Goal: Task Accomplishment & Management: Use online tool/utility

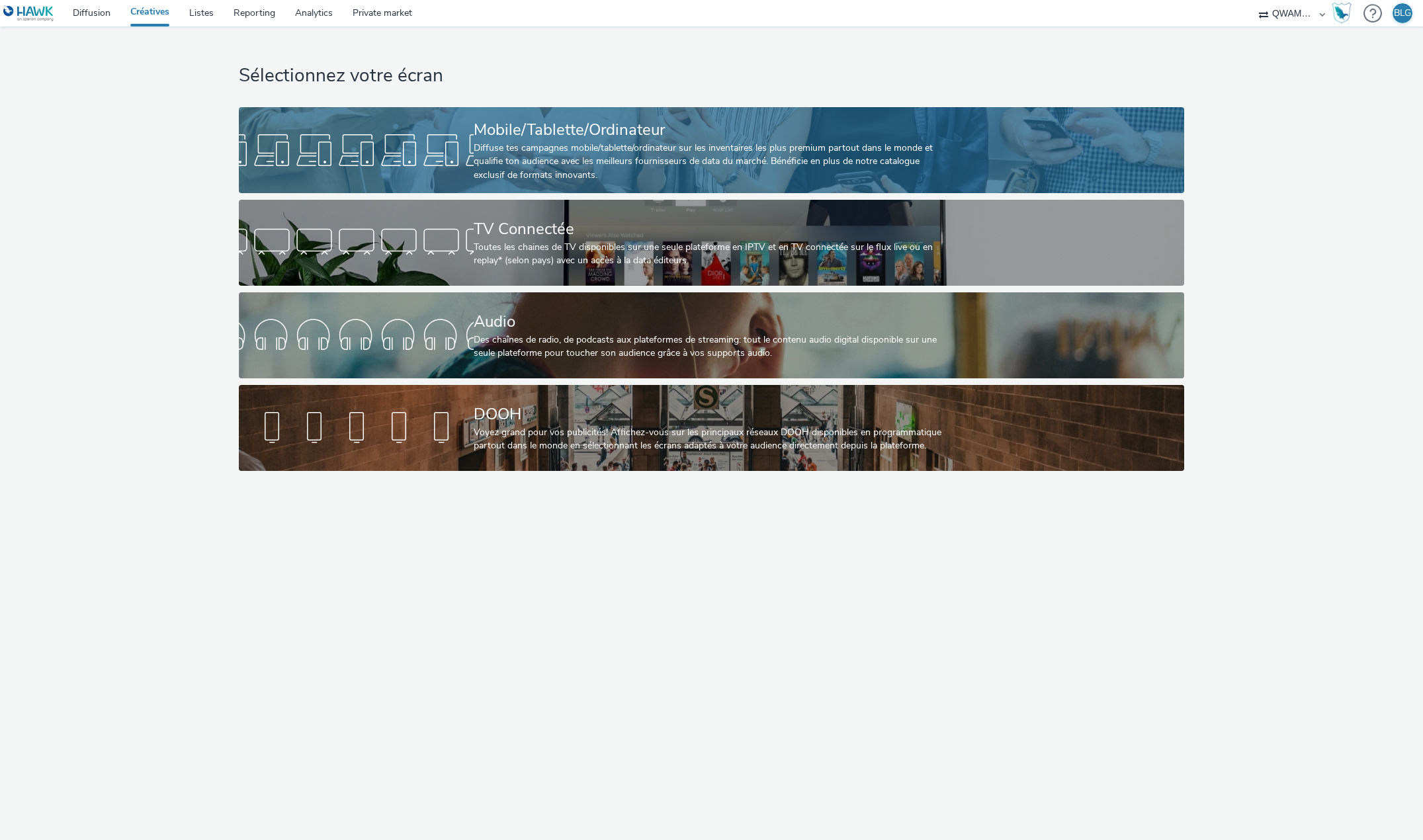
click at [501, 139] on div "Mobile/Tablette/Ordinateur" at bounding box center [709, 130] width 471 height 24
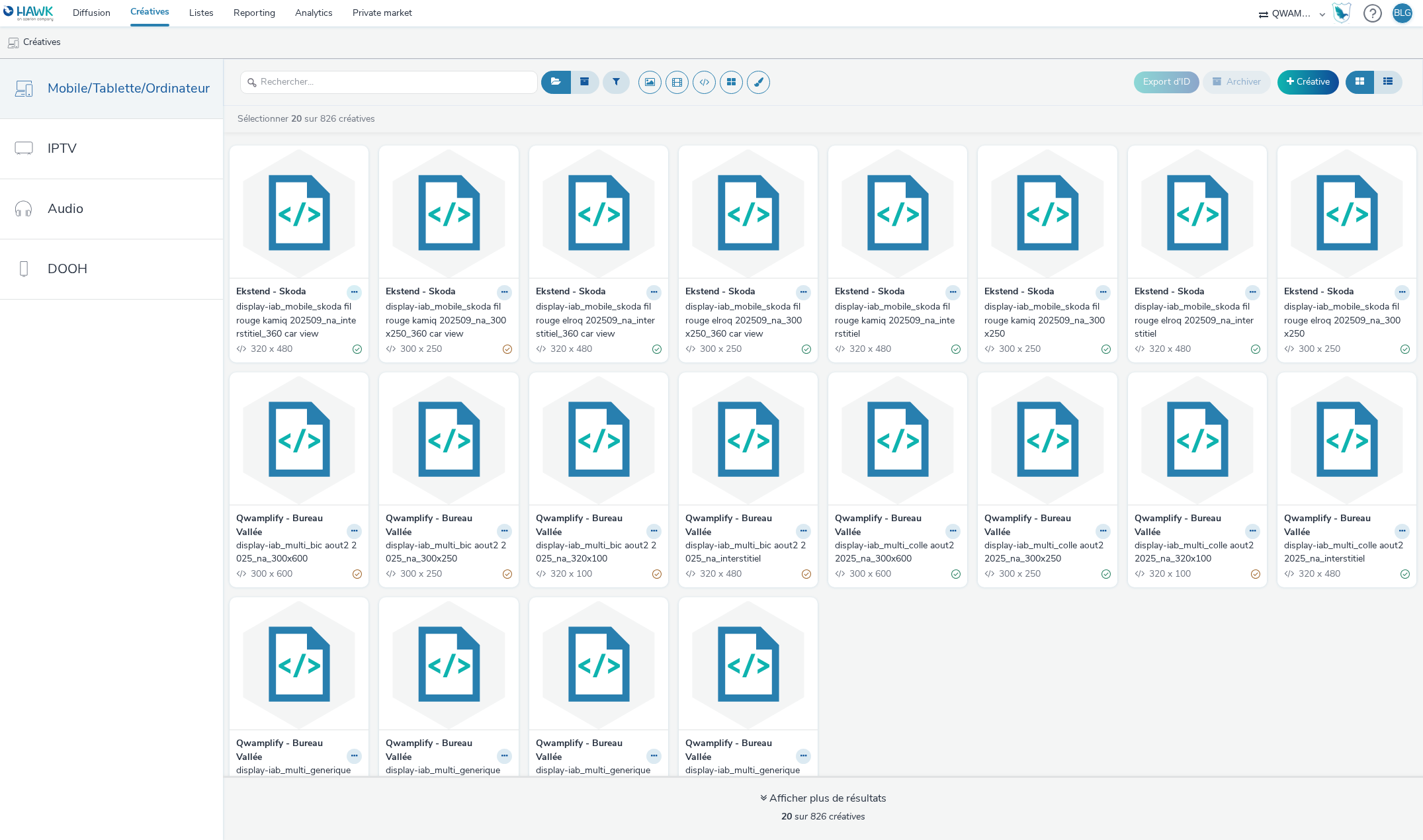
click at [347, 294] on button at bounding box center [354, 292] width 15 height 15
click at [317, 320] on link "Modifier" at bounding box center [313, 316] width 99 height 27
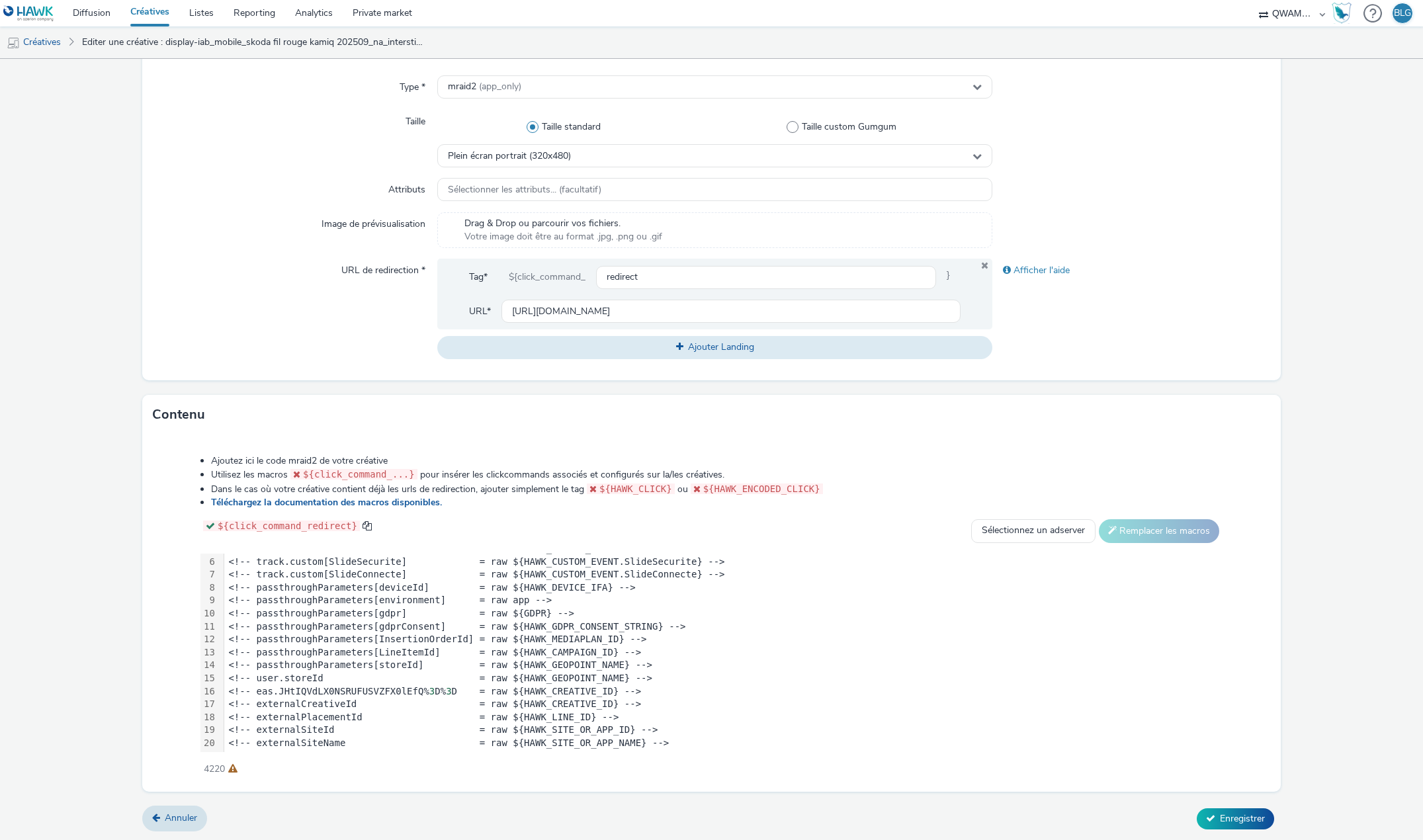
scroll to position [67, 0]
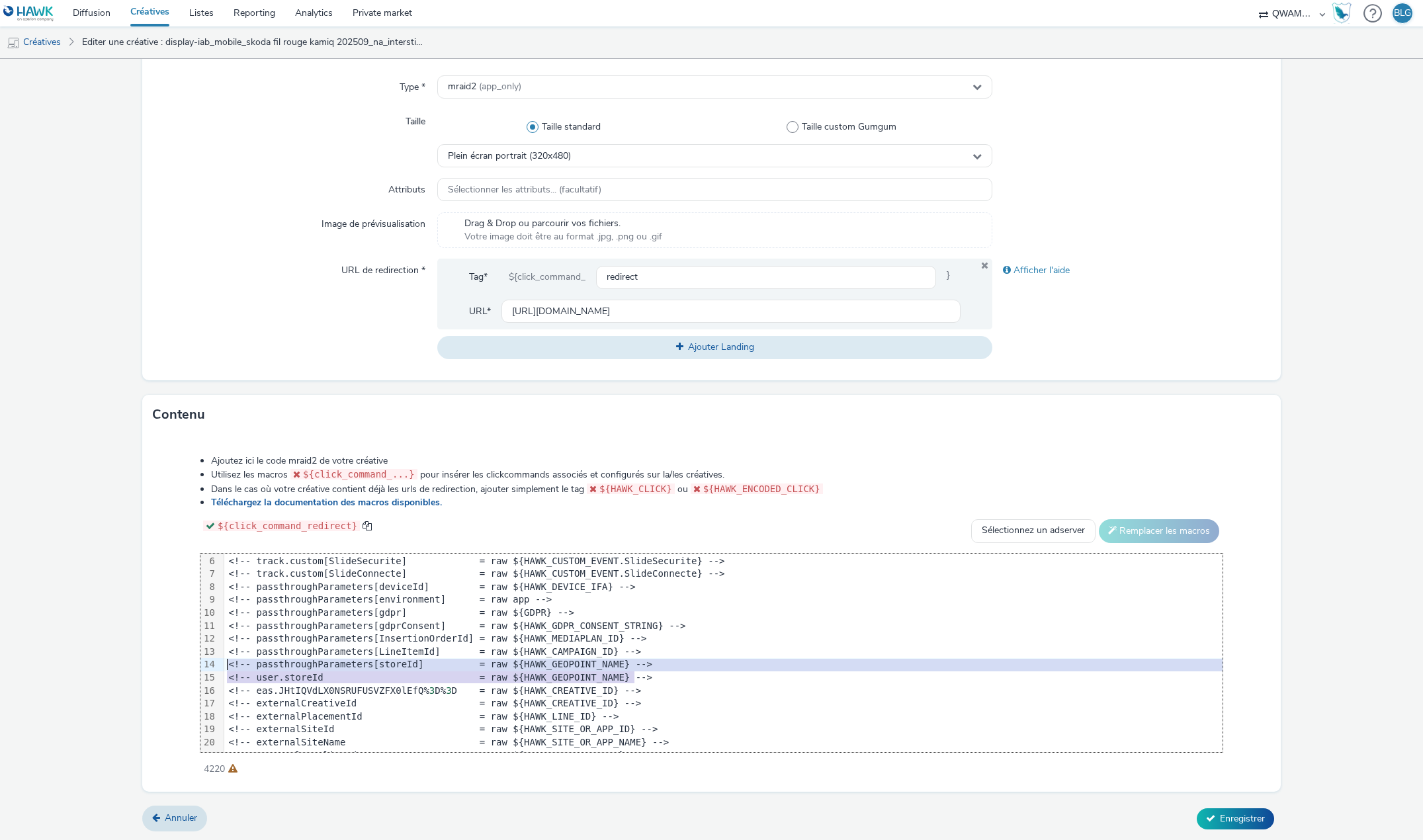
drag, startPoint x: 647, startPoint y: 678, endPoint x: 175, endPoint y: 665, distance: 472.2
click at [175, 665] on div "Ajoutez ici le code mraid2 de votre créative Utilisez les macros ${click_comman…" at bounding box center [711, 608] width 1118 height 325
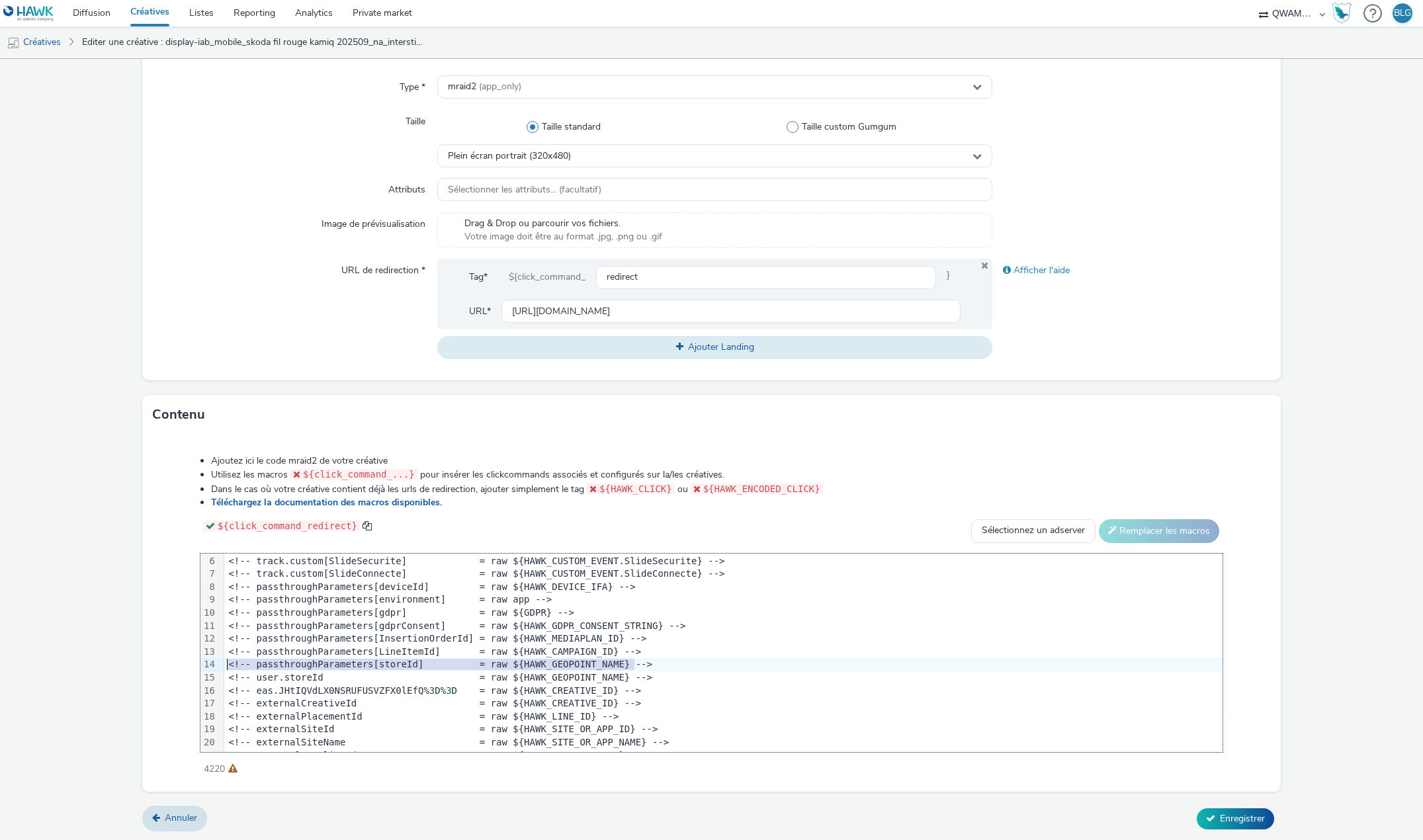
drag, startPoint x: 656, startPoint y: 667, endPoint x: 134, endPoint y: 668, distance: 522.0
click at [134, 668] on form "Editer une créative Général Annonceur * Ekstend - Skoda Nom * display-iab_mobil…" at bounding box center [711, 299] width 1423 height 1086
drag, startPoint x: 641, startPoint y: 680, endPoint x: 170, endPoint y: 678, distance: 471.0
click at [170, 678] on div "Ajoutez ici le code mraid2 de votre créative Utilisez les macros ${click_comman…" at bounding box center [711, 608] width 1118 height 325
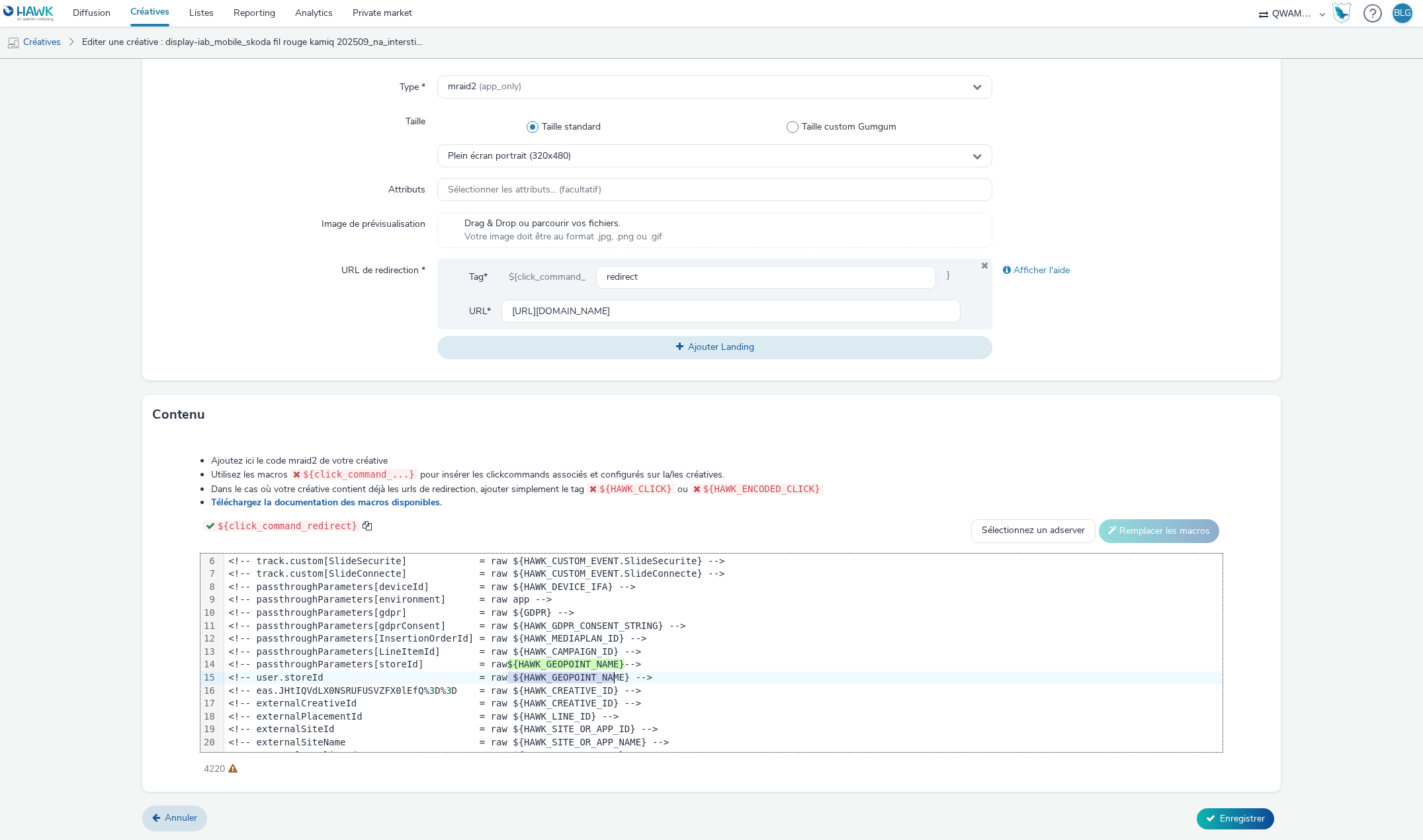
drag, startPoint x: 506, startPoint y: 678, endPoint x: 611, endPoint y: 681, distance: 105.0
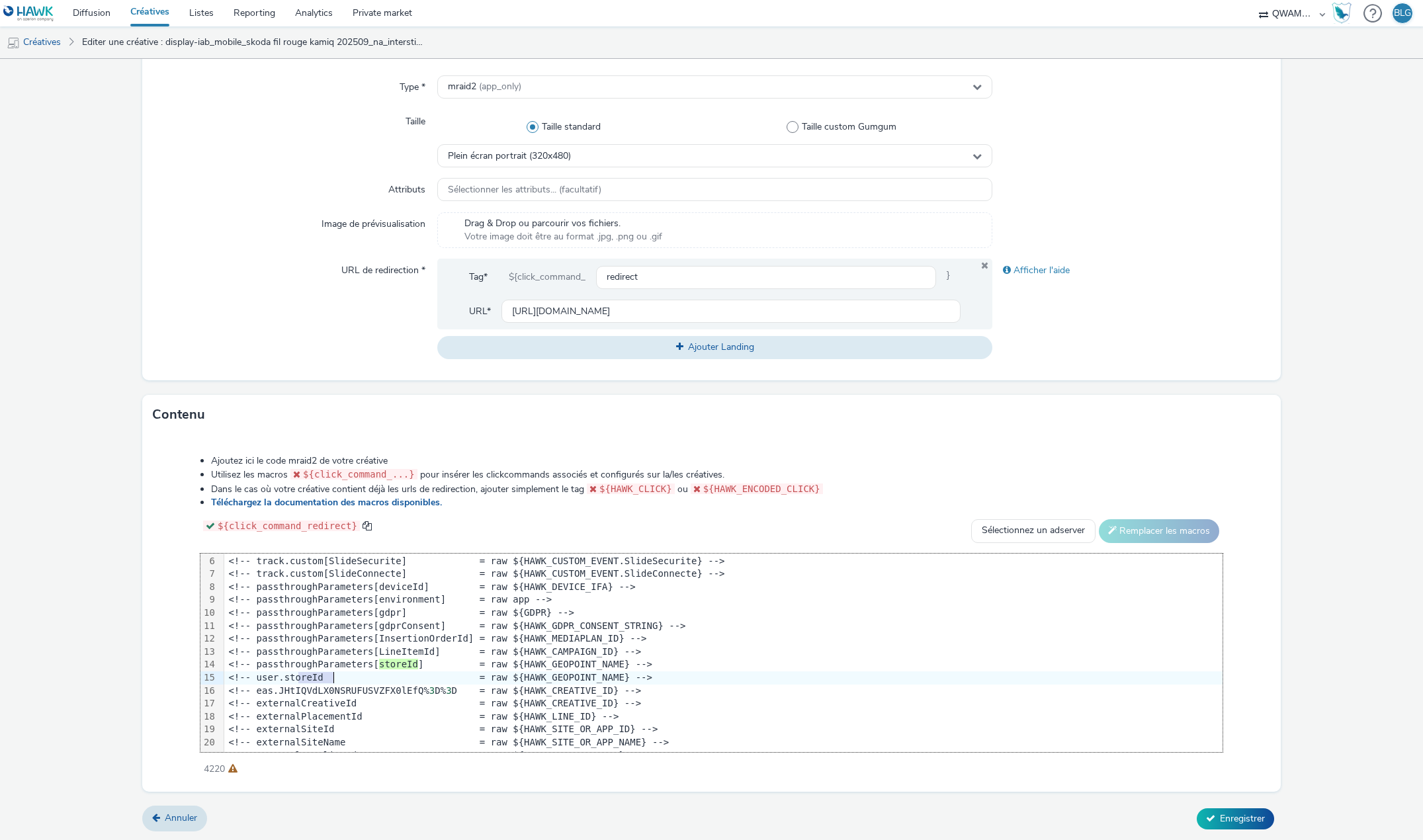
drag, startPoint x: 273, startPoint y: 675, endPoint x: 331, endPoint y: 678, distance: 58.1
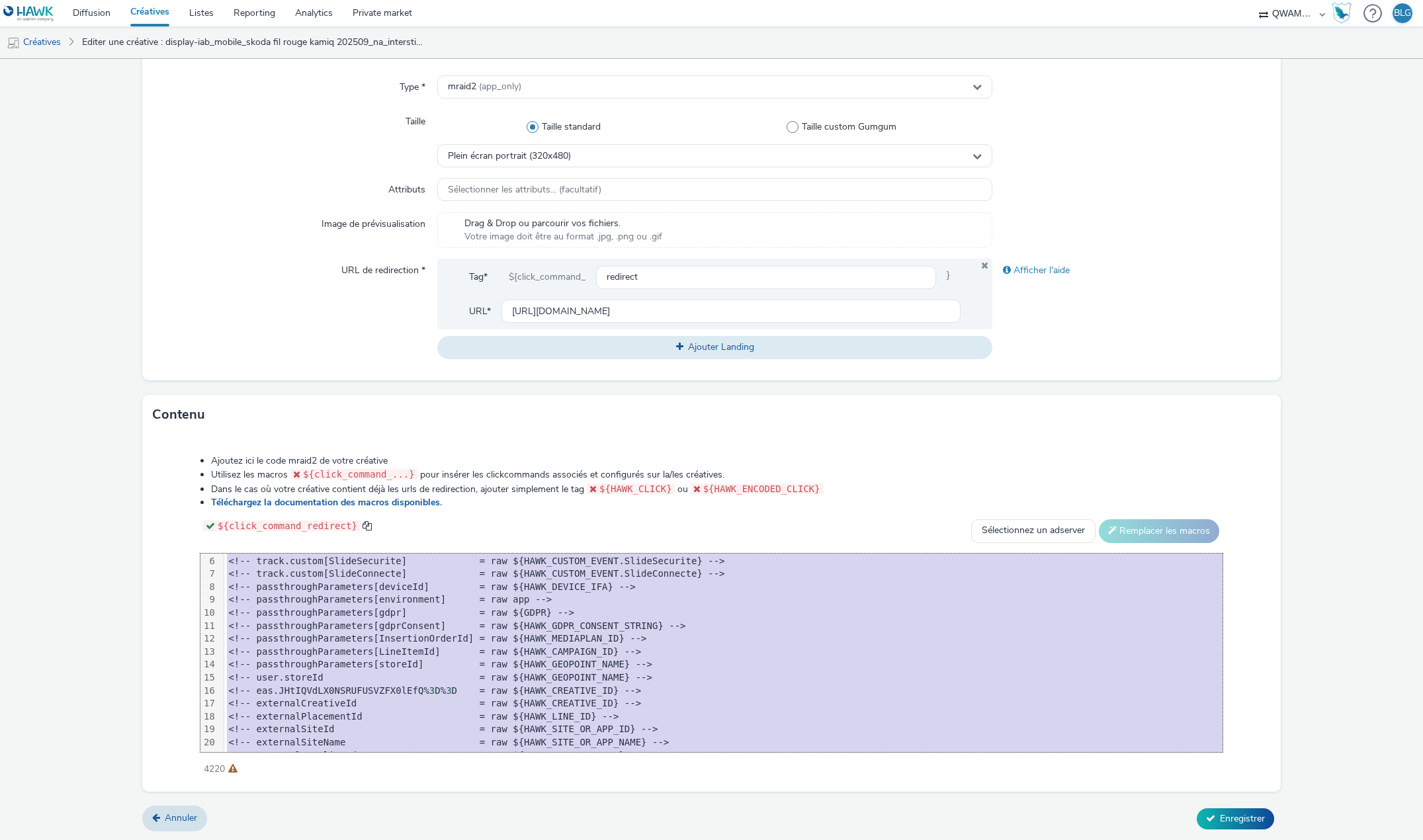
copy div "<script src= "mraid.js" >< /script> <div class = "celtra-ad-v3" > <!-- track.cu…"
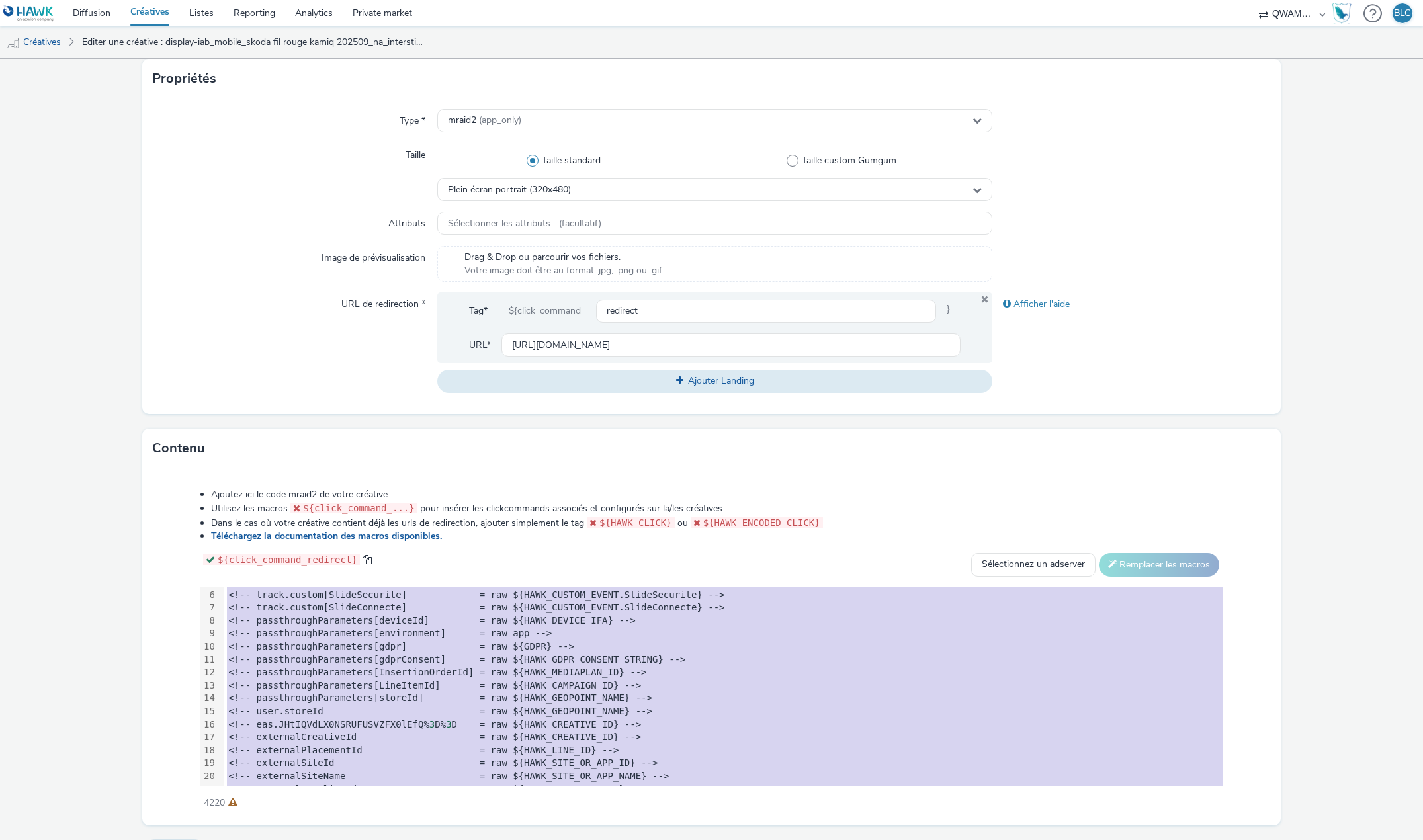
scroll to position [237, 0]
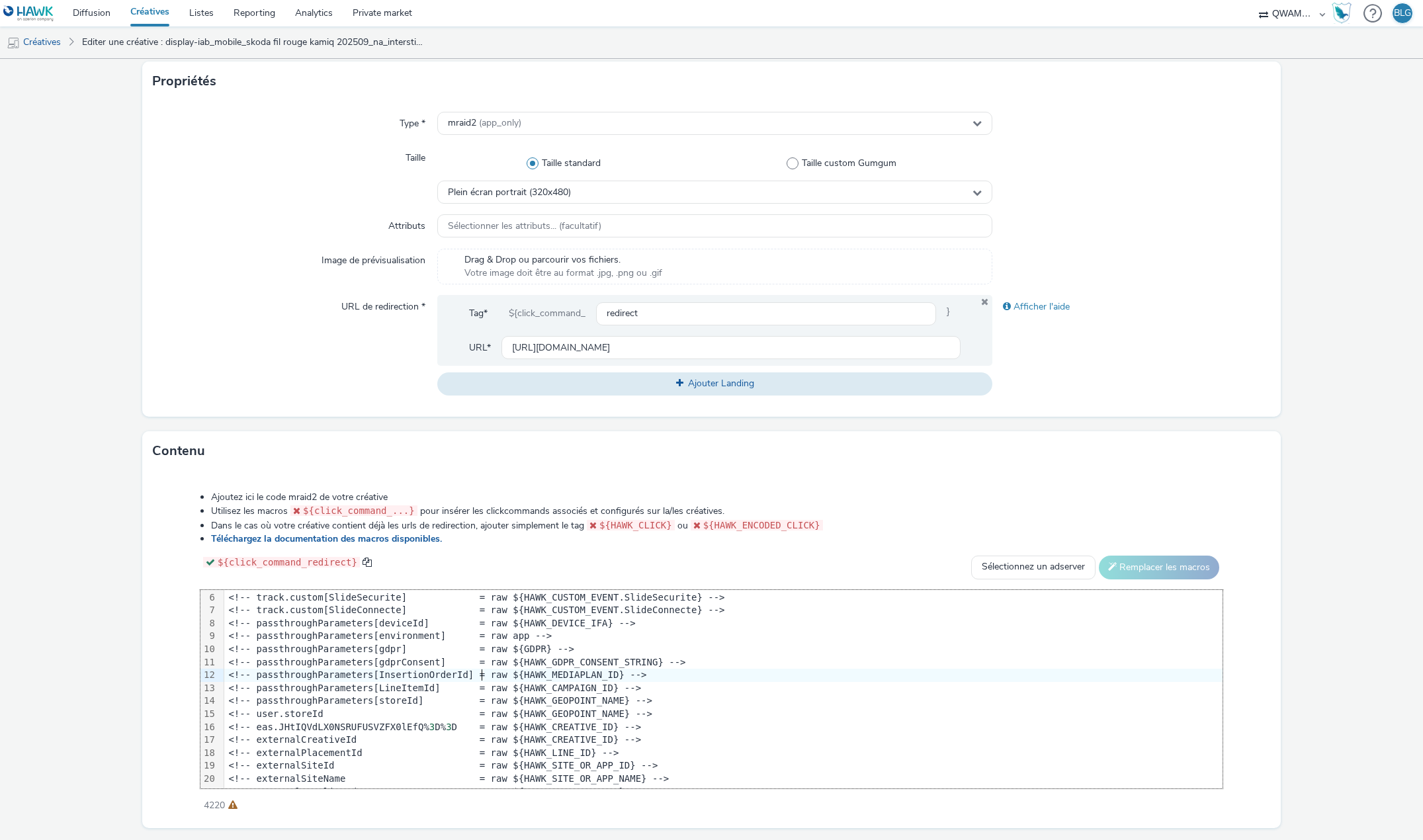
scroll to position [303, 0]
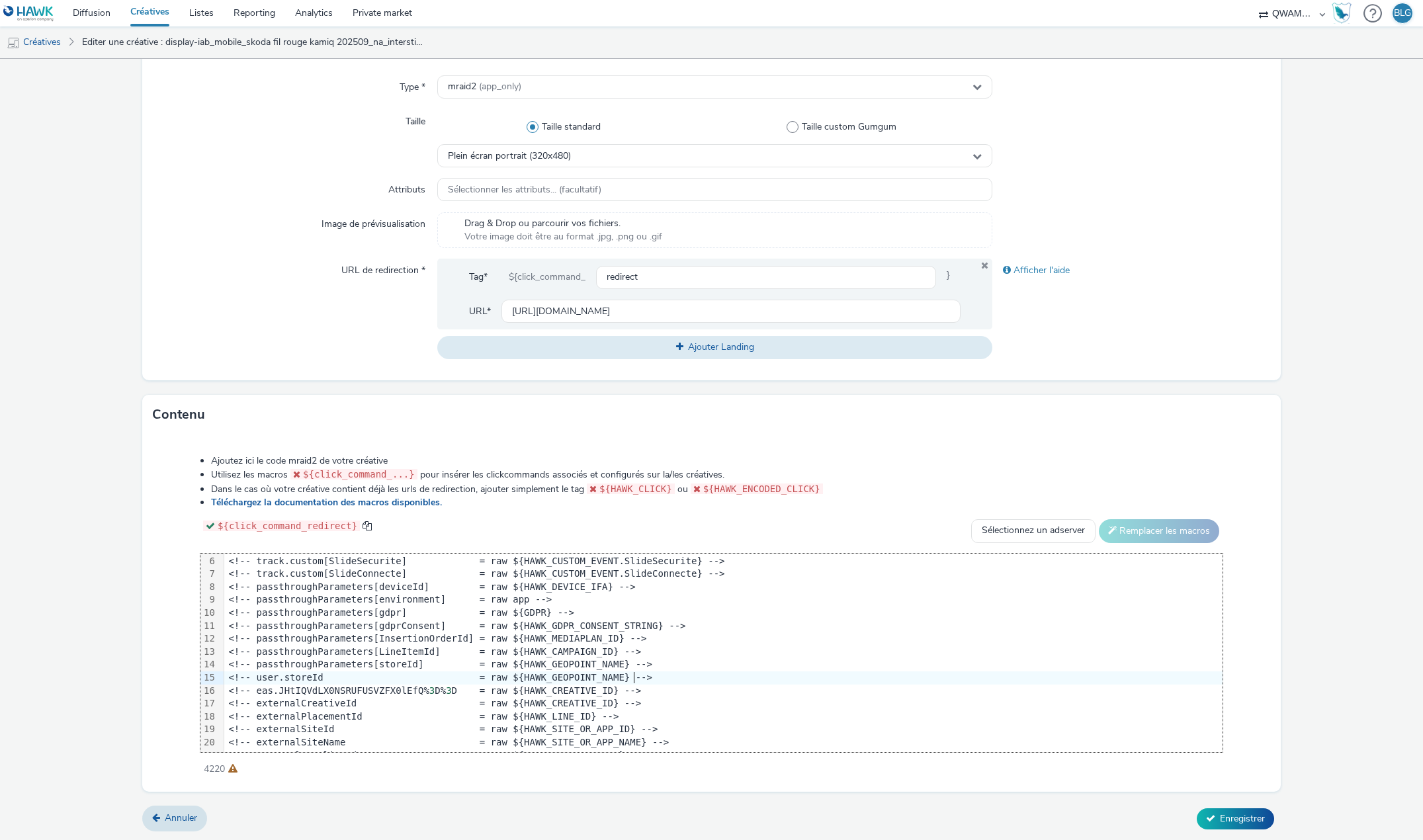
drag, startPoint x: 642, startPoint y: 679, endPoint x: 223, endPoint y: 672, distance: 419.1
drag, startPoint x: 644, startPoint y: 664, endPoint x: 181, endPoint y: 663, distance: 463.0
click at [181, 663] on div "Ajoutez ici le code mraid2 de votre créative Utilisez les macros ${click_comman…" at bounding box center [711, 608] width 1118 height 325
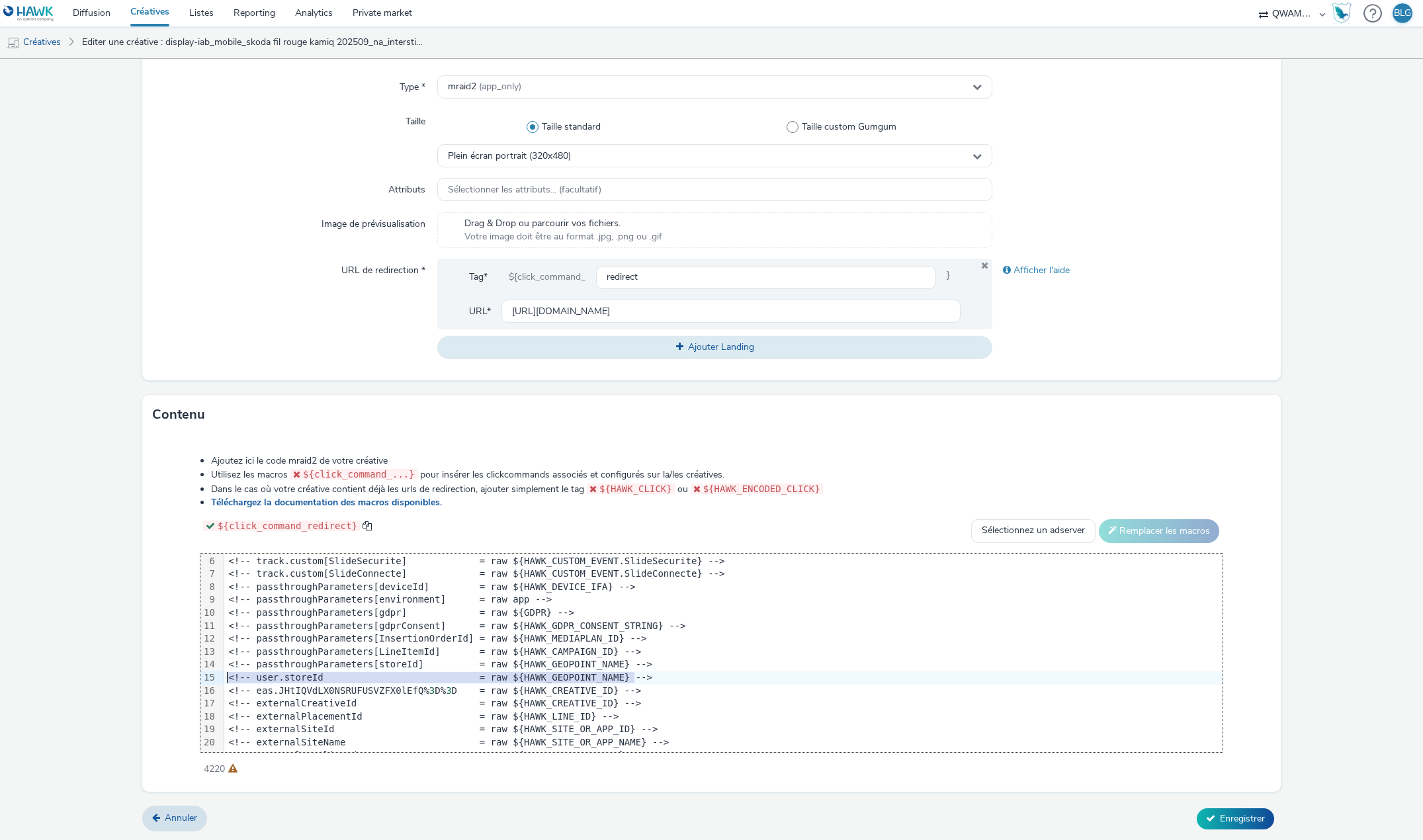
drag, startPoint x: 650, startPoint y: 674, endPoint x: 178, endPoint y: 676, distance: 472.0
click at [178, 676] on div "Ajoutez ici le code mraid2 de votre créative Utilisez les macros ${click_comman…" at bounding box center [711, 608] width 1118 height 325
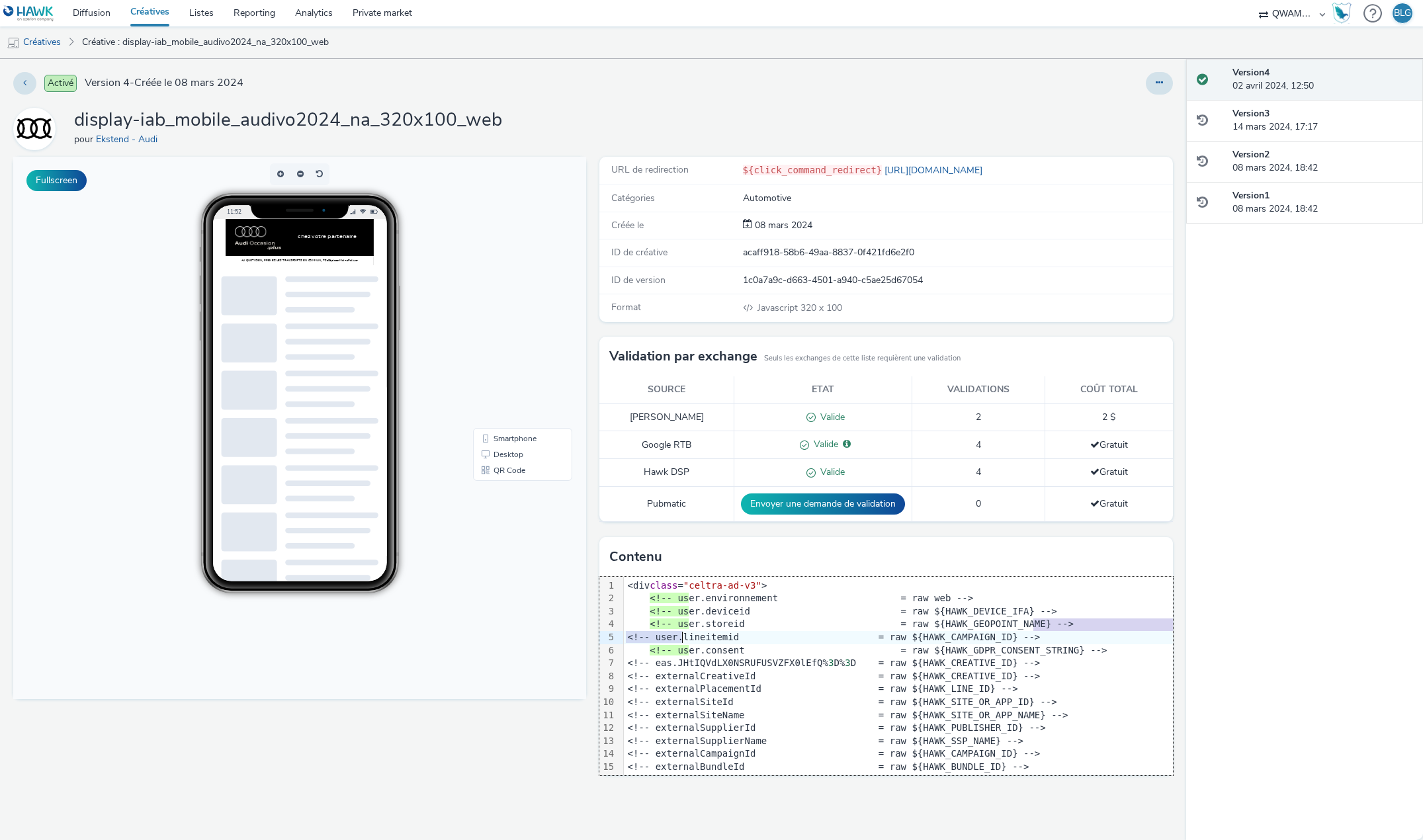
drag, startPoint x: 1039, startPoint y: 623, endPoint x: 683, endPoint y: 630, distance: 356.1
drag, startPoint x: 732, startPoint y: 625, endPoint x: 672, endPoint y: 622, distance: 60.1
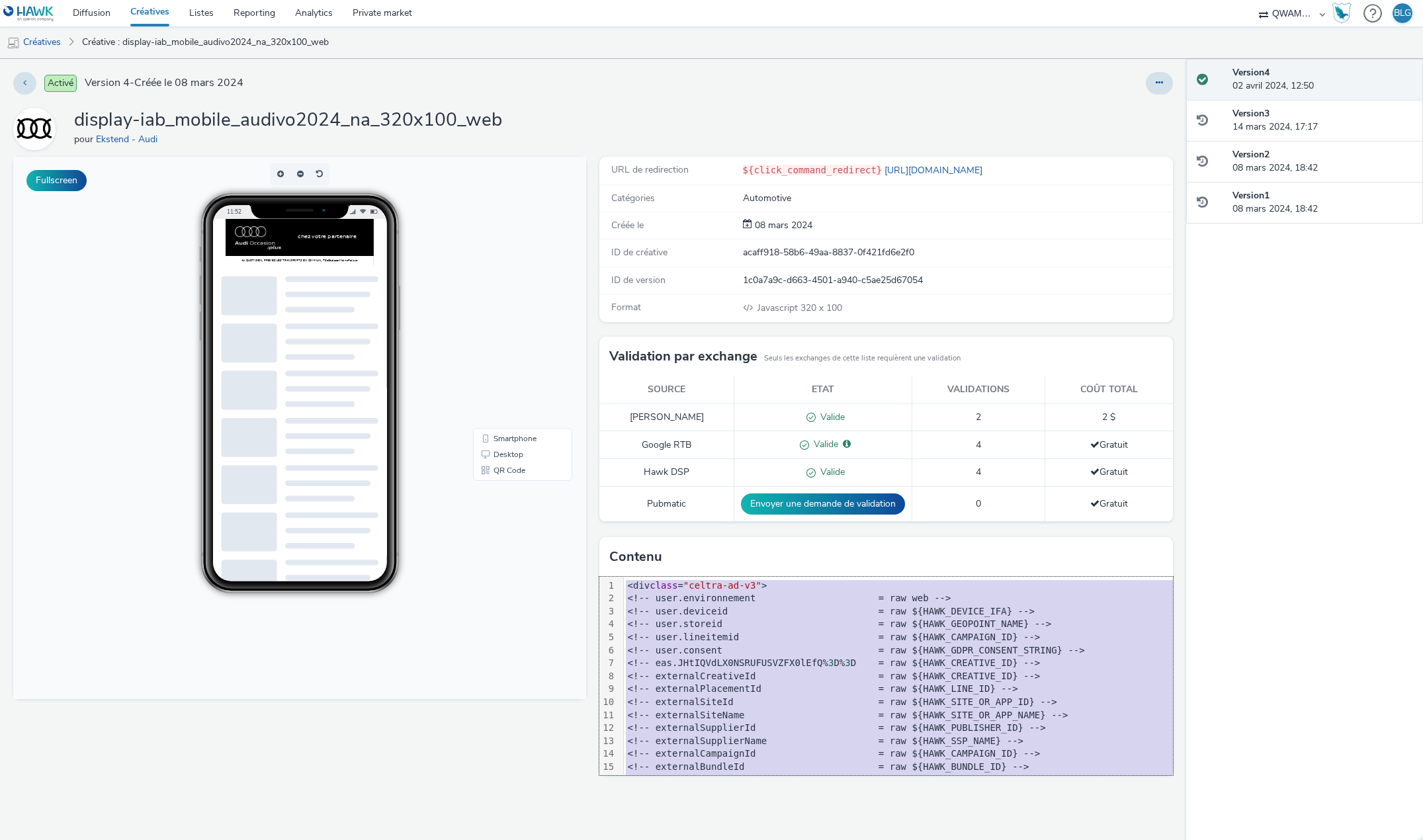
copy div "<div class = "celtra-ad-v3" > <!-- user.environnement = raw web --> <!-- user.d…"
